Goal: Task Accomplishment & Management: Complete application form

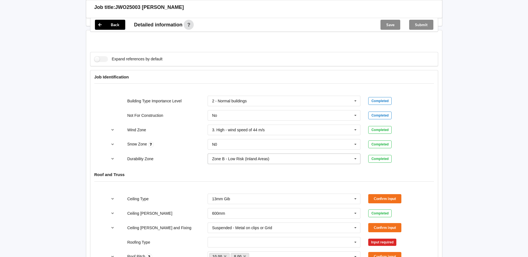
scroll to position [223, 0]
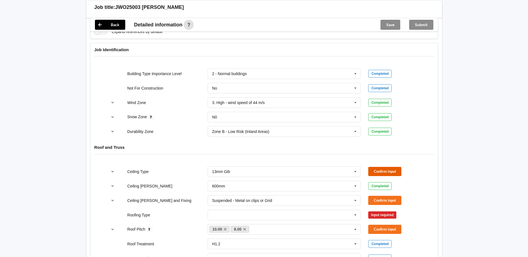
click at [374, 170] on button "Confirm input" at bounding box center [384, 171] width 33 height 9
click at [396, 198] on button "Confirm input" at bounding box center [384, 200] width 33 height 9
click at [276, 215] on input "text" at bounding box center [284, 215] width 153 height 10
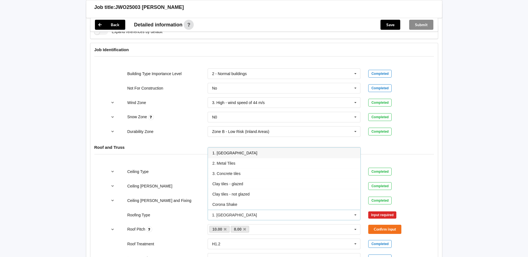
click at [235, 155] on div "1. [GEOGRAPHIC_DATA]" at bounding box center [284, 153] width 153 height 10
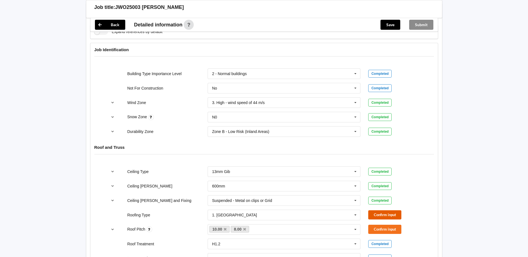
click at [389, 213] on button "Confirm input" at bounding box center [384, 214] width 33 height 9
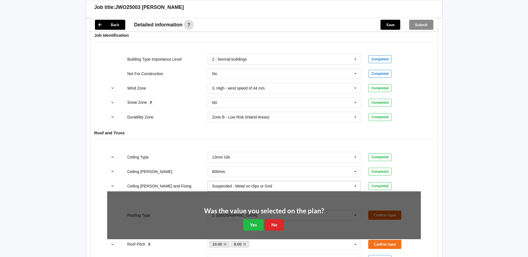
scroll to position [251, 0]
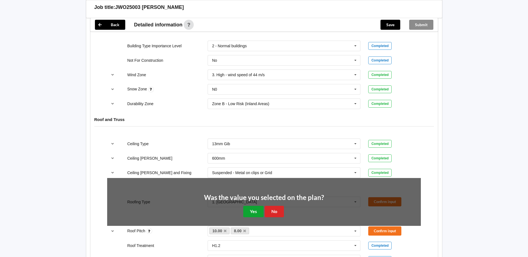
click at [255, 214] on button "Yes" at bounding box center [253, 211] width 20 height 11
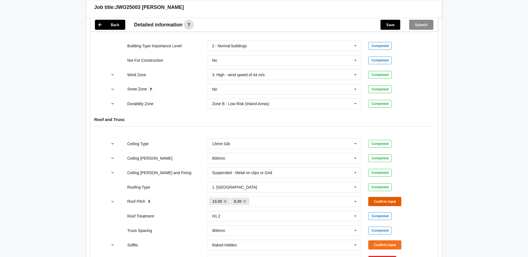
click at [388, 199] on button "Confirm input" at bounding box center [384, 201] width 33 height 9
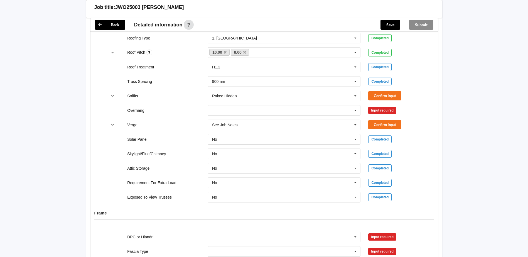
scroll to position [418, 0]
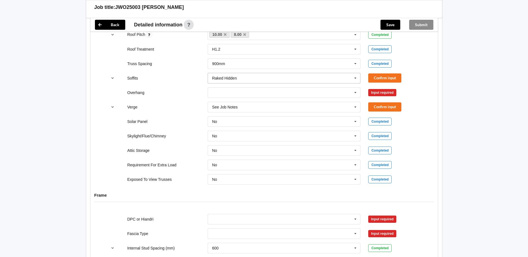
click at [341, 76] on input "text" at bounding box center [284, 78] width 153 height 10
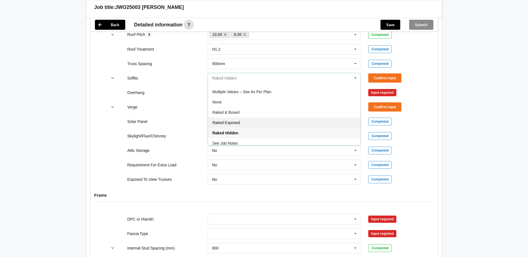
scroll to position [10, 0]
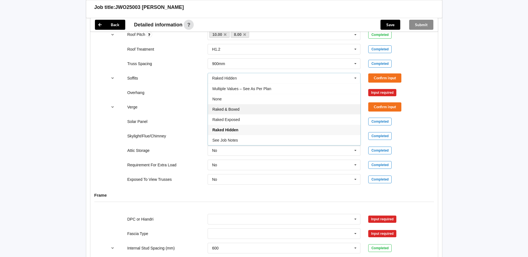
click at [247, 112] on div "Raked & Boxed" at bounding box center [284, 109] width 153 height 10
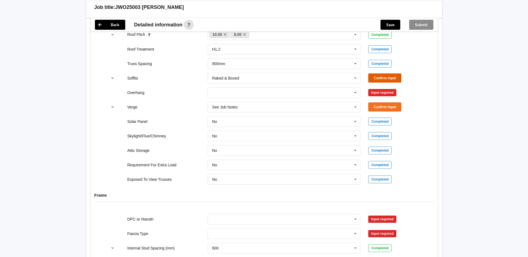
click at [376, 80] on button "Confirm input" at bounding box center [384, 77] width 33 height 9
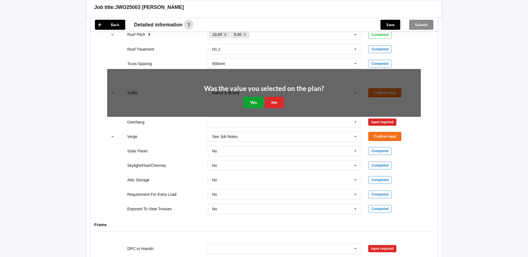
click at [255, 103] on button "Yes" at bounding box center [253, 102] width 20 height 11
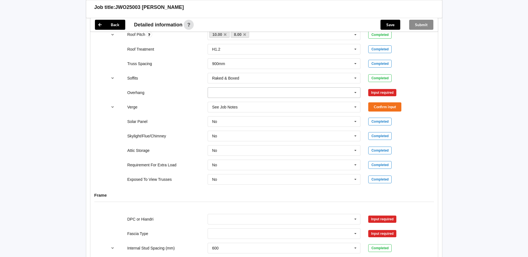
click at [230, 95] on input "text" at bounding box center [284, 93] width 153 height 10
click at [265, 143] on span "Multiple Values – See As Per Plan" at bounding box center [241, 144] width 59 height 4
click at [258, 104] on input "text" at bounding box center [284, 107] width 153 height 10
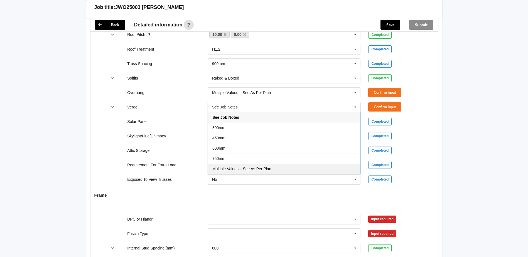
click at [261, 167] on span "Multiple Values – See As Per Plan" at bounding box center [241, 169] width 59 height 4
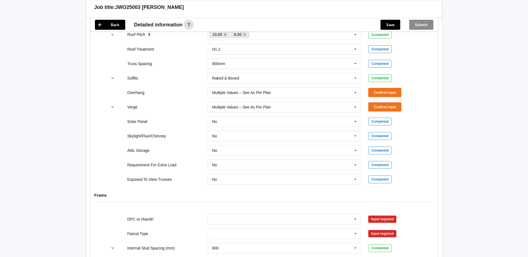
click at [379, 99] on div "Verge Multiple Values – See As Per Plan See Job Notes 300mm 450mm 600mm 750mm M…" at bounding box center [264, 107] width 322 height 18
click at [381, 94] on button "Confirm input" at bounding box center [384, 92] width 33 height 9
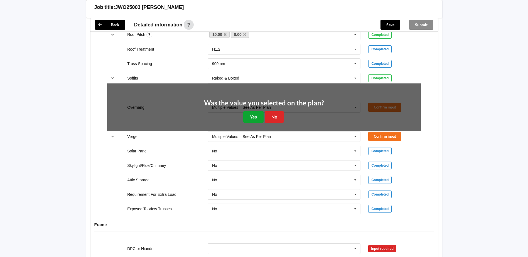
click at [248, 116] on button "Yes" at bounding box center [253, 116] width 20 height 11
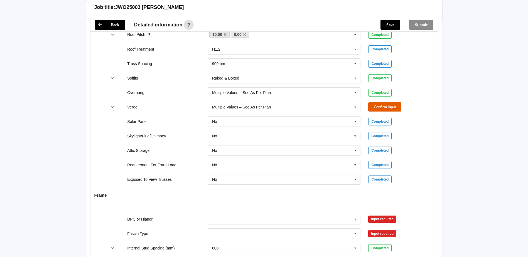
click at [380, 105] on button "Confirm input" at bounding box center [384, 106] width 33 height 9
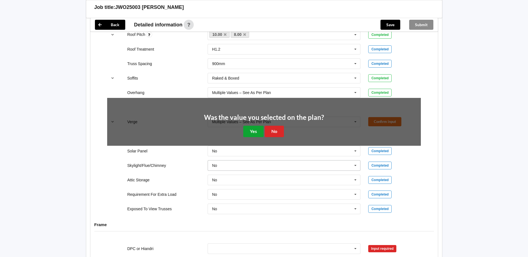
click at [257, 136] on button "Yes" at bounding box center [253, 131] width 20 height 11
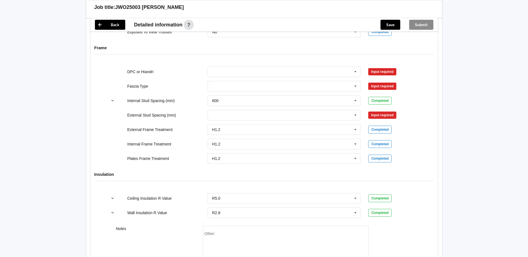
scroll to position [565, 0]
click at [276, 71] on input "text" at bounding box center [284, 72] width 153 height 10
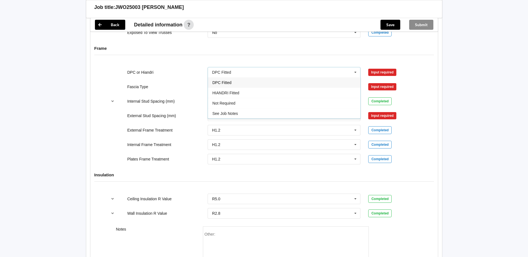
click at [239, 82] on div "DPC Fitted" at bounding box center [284, 82] width 153 height 10
click at [386, 76] on button "Confirm input" at bounding box center [384, 72] width 33 height 9
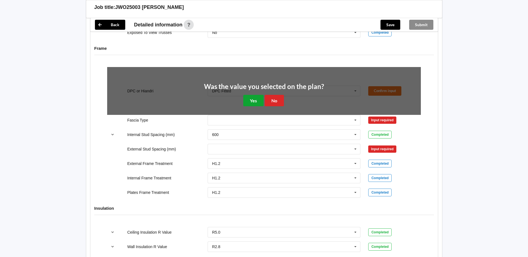
click at [249, 97] on button "Yes" at bounding box center [253, 100] width 20 height 11
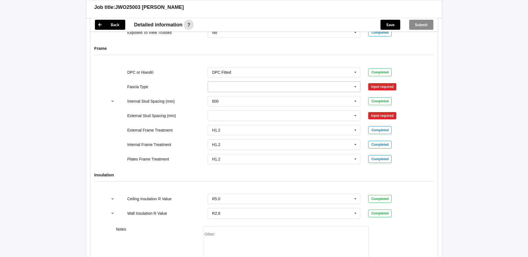
click at [220, 86] on input "text" at bounding box center [284, 87] width 153 height 10
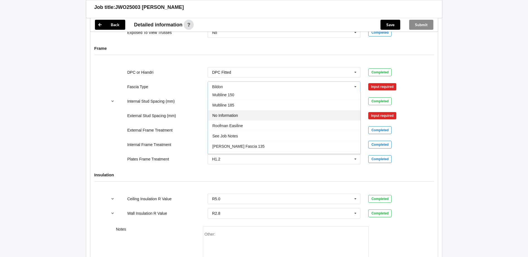
click at [254, 118] on div "No Information" at bounding box center [284, 115] width 153 height 10
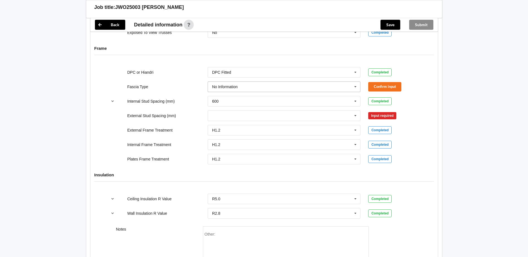
click at [248, 86] on input "text" at bounding box center [284, 87] width 153 height 10
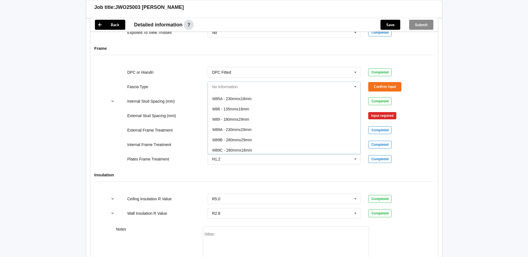
scroll to position [0, 0]
click at [252, 104] on div "Continuous 180" at bounding box center [284, 107] width 153 height 10
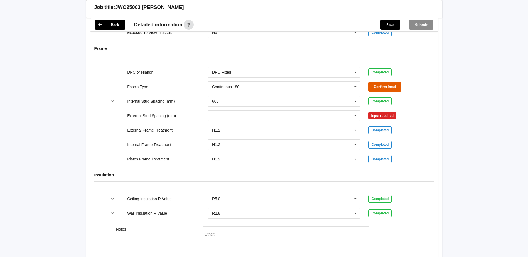
click at [390, 84] on button "Confirm input" at bounding box center [384, 86] width 33 height 9
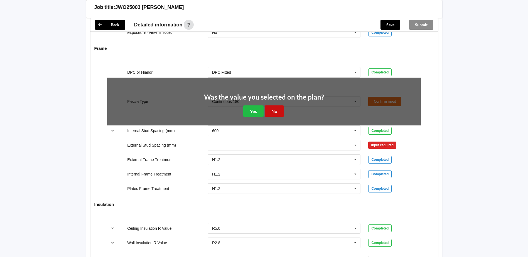
click at [271, 112] on button "No" at bounding box center [274, 111] width 19 height 11
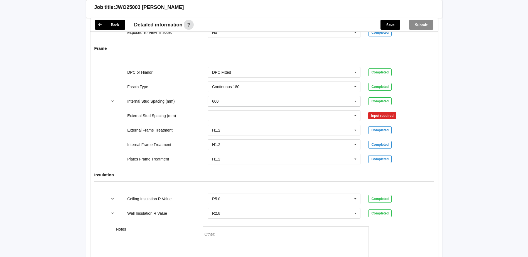
click at [254, 106] on input "text" at bounding box center [284, 101] width 153 height 10
click at [248, 162] on span "Multiple Values – See As Per Plan" at bounding box center [241, 163] width 59 height 4
click at [220, 117] on input "text" at bounding box center [284, 116] width 153 height 10
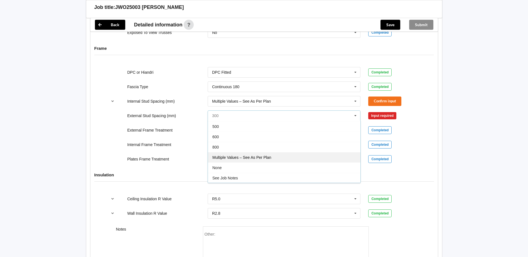
scroll to position [31, 0]
click at [229, 160] on div "Multiple Values – See As Per Plan" at bounding box center [284, 157] width 153 height 10
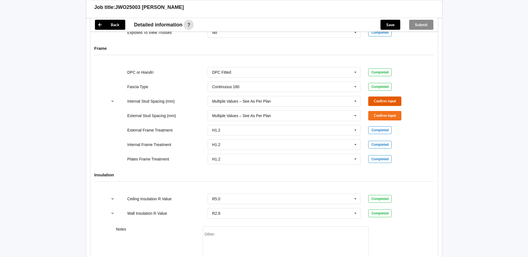
click at [378, 102] on button "Confirm input" at bounding box center [384, 101] width 33 height 9
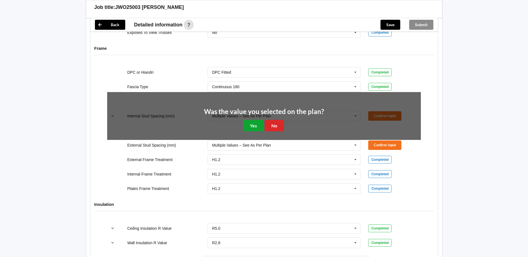
click at [255, 127] on button "Yes" at bounding box center [253, 125] width 20 height 11
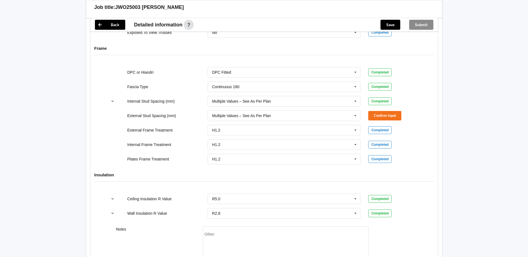
click at [406, 110] on div "External Stud Spacing (mm) Multiple Values – See As Per Plan 300 400 450 500 60…" at bounding box center [264, 116] width 322 height 18
click at [385, 111] on button "Confirm input" at bounding box center [384, 115] width 33 height 9
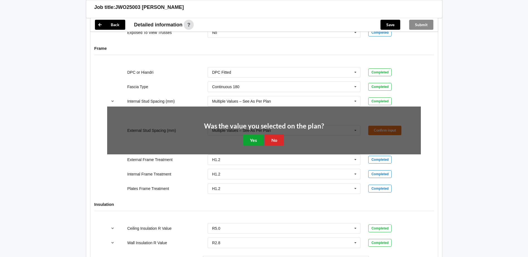
click at [244, 135] on button "Yes" at bounding box center [253, 139] width 20 height 11
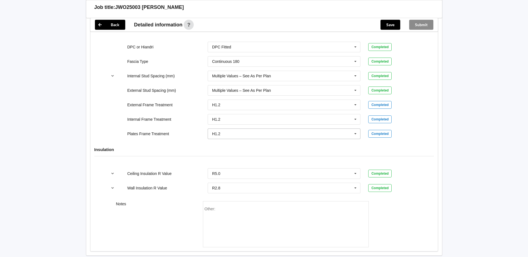
scroll to position [620, 0]
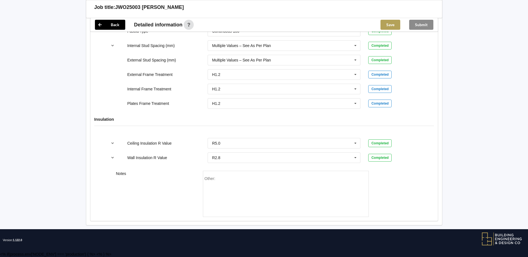
click at [395, 24] on button "Save" at bounding box center [391, 25] width 20 height 10
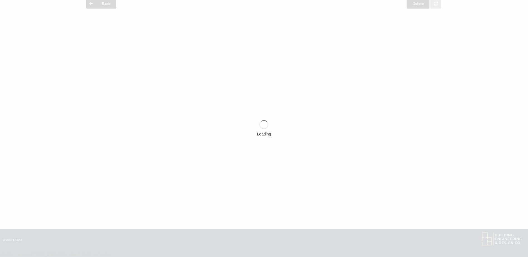
scroll to position [24, 0]
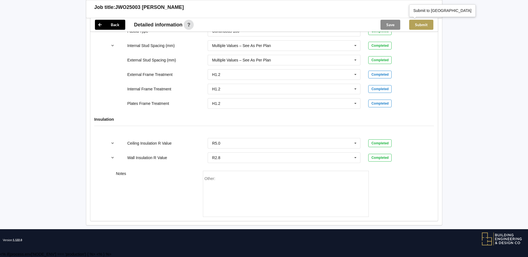
click at [425, 26] on button "Submit" at bounding box center [421, 25] width 24 height 10
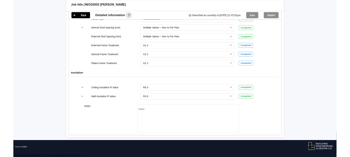
scroll to position [594, 0]
